Goal: Navigation & Orientation: Find specific page/section

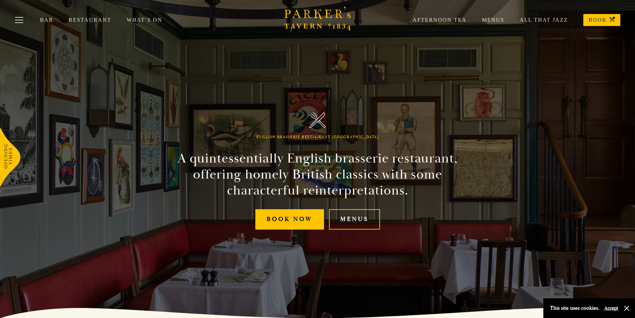
click at [47, 18] on link "Bar" at bounding box center [54, 20] width 29 height 7
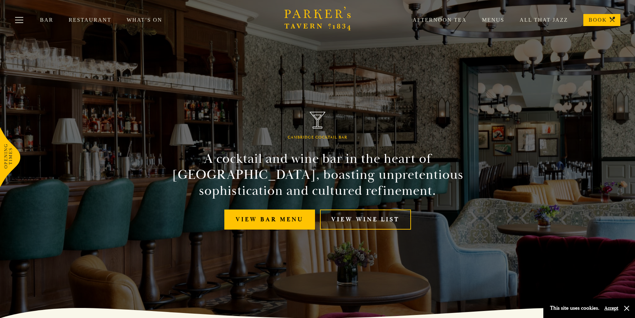
click at [86, 20] on link "Restaurant" at bounding box center [98, 20] width 58 height 7
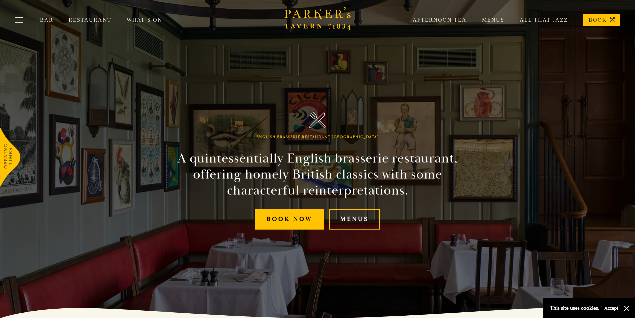
click at [48, 19] on link "Bar" at bounding box center [54, 20] width 29 height 7
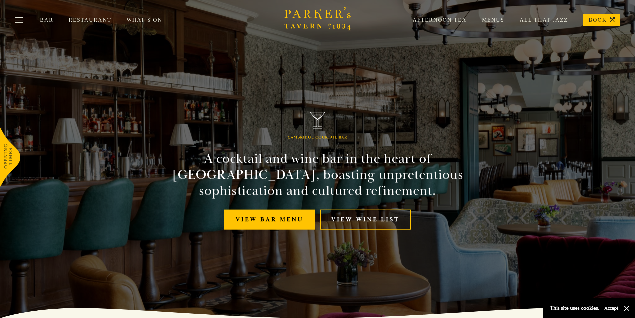
click at [140, 20] on link "What’s On" at bounding box center [152, 20] width 51 height 7
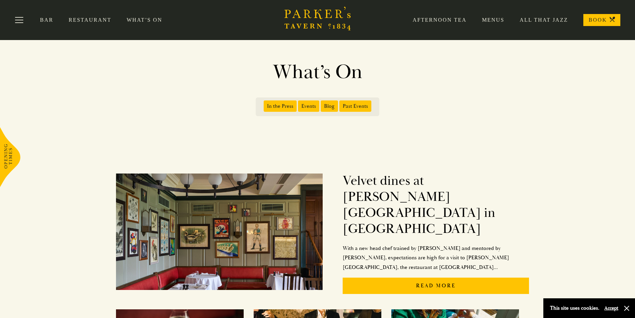
click at [43, 20] on link "Bar" at bounding box center [54, 20] width 29 height 7
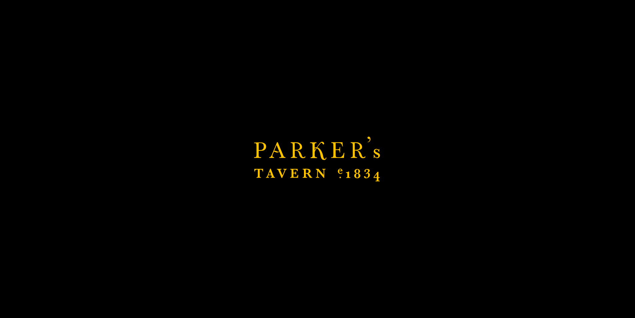
scroll to position [100, 0]
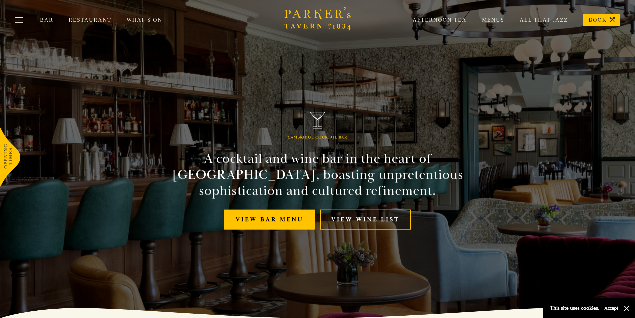
click at [83, 19] on link "Restaurant" at bounding box center [98, 20] width 58 height 7
